Goal: Navigation & Orientation: Find specific page/section

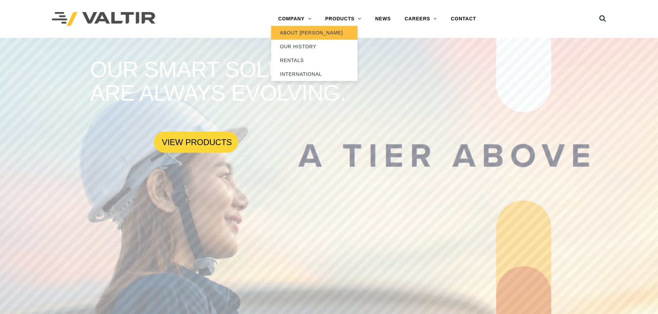
click at [295, 33] on link "ABOUT [PERSON_NAME]" at bounding box center [314, 33] width 86 height 14
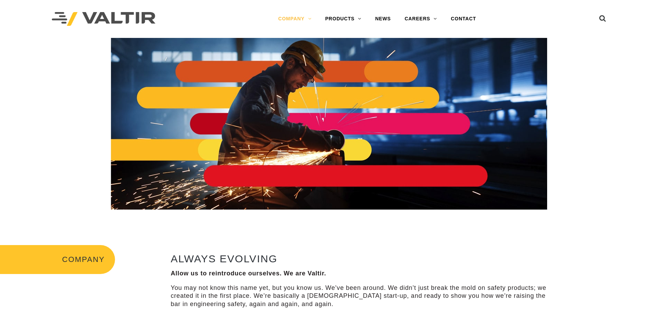
click at [143, 20] on img at bounding box center [104, 19] width 104 height 14
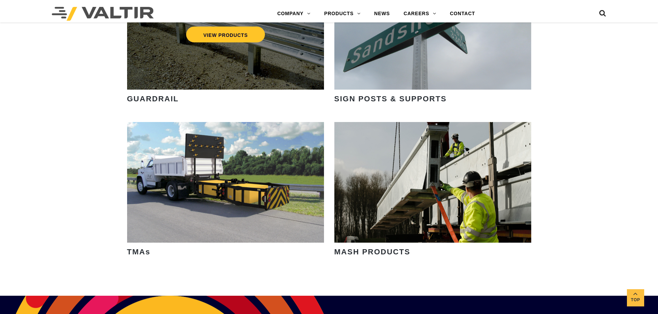
scroll to position [1139, 0]
